Goal: Book appointment/travel/reservation

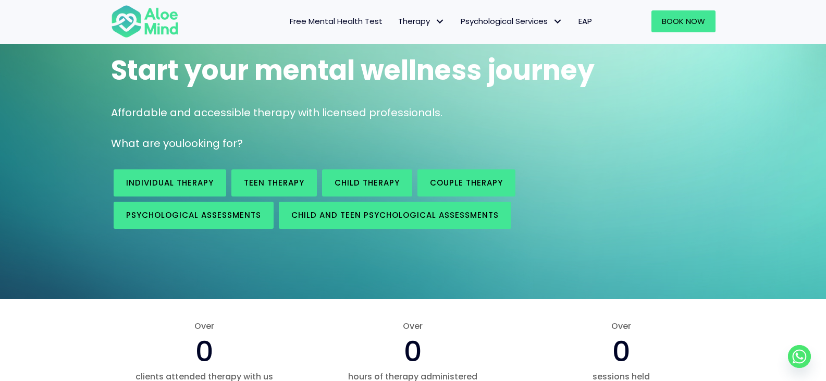
scroll to position [104, 0]
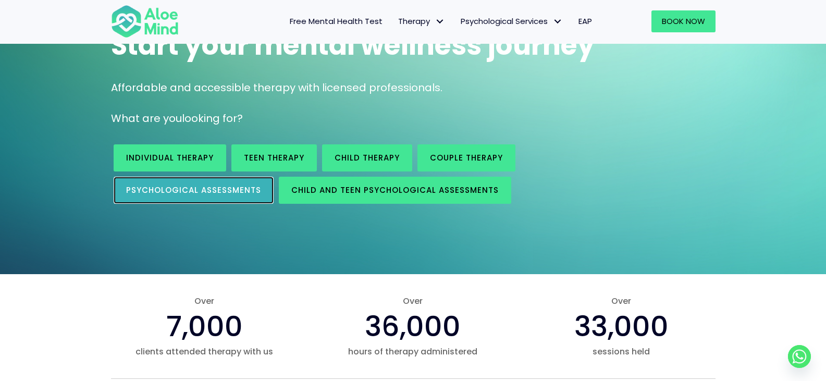
click at [203, 184] on link "Psychological assessments" at bounding box center [194, 190] width 160 height 27
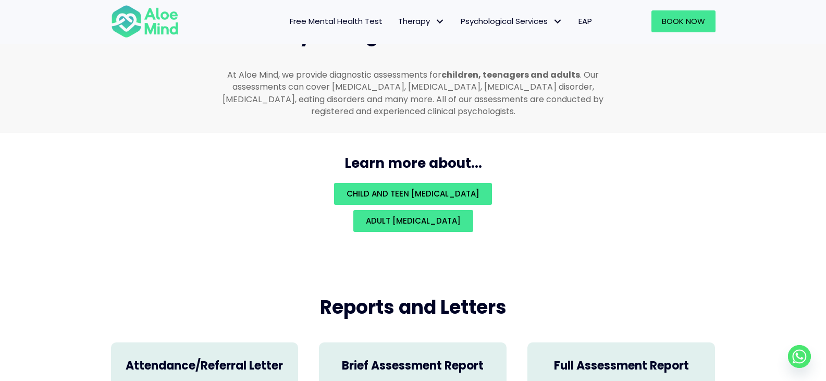
scroll to position [2267, 0]
click at [461, 215] on span "Adult [MEDICAL_DATA]" at bounding box center [413, 220] width 95 height 11
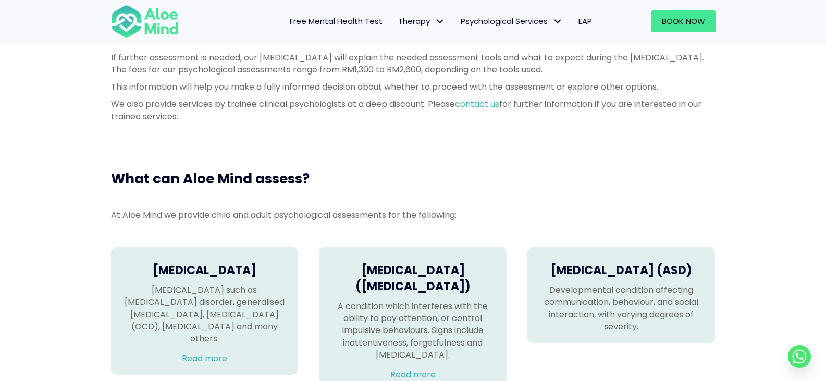
scroll to position [417, 0]
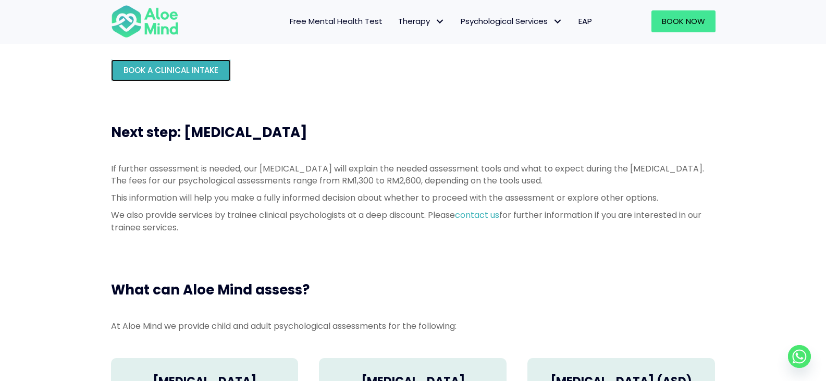
click at [208, 69] on span "Book a Clinical Intake" at bounding box center [171, 70] width 95 height 11
